Goal: Communication & Community: Answer question/provide support

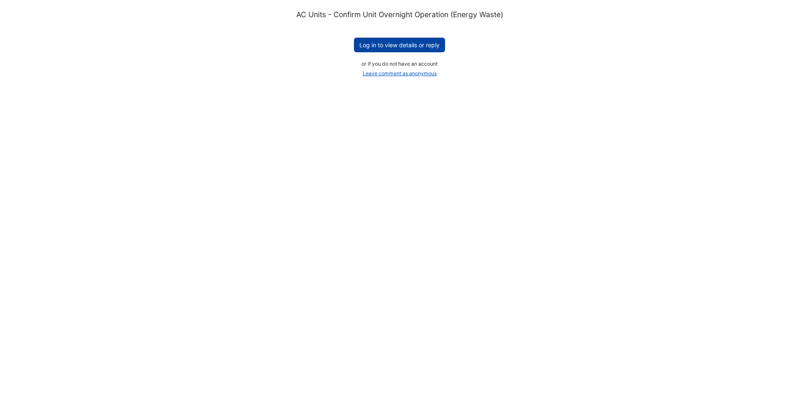
click at [415, 43] on button "Log in to view details or reply" at bounding box center [399, 45] width 91 height 15
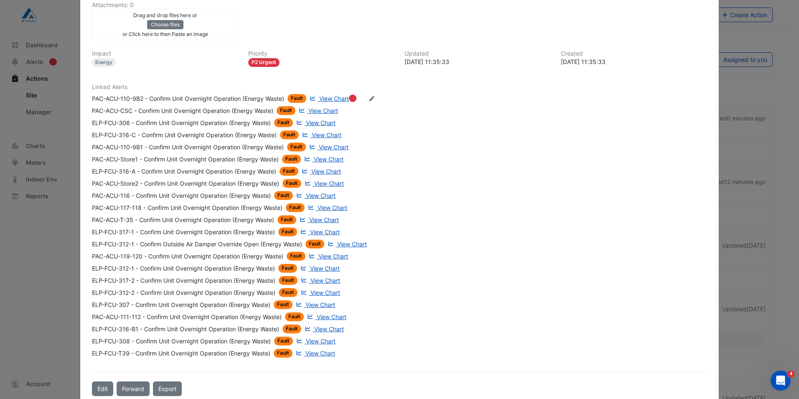
scroll to position [276, 0]
